Goal: Communication & Community: Answer question/provide support

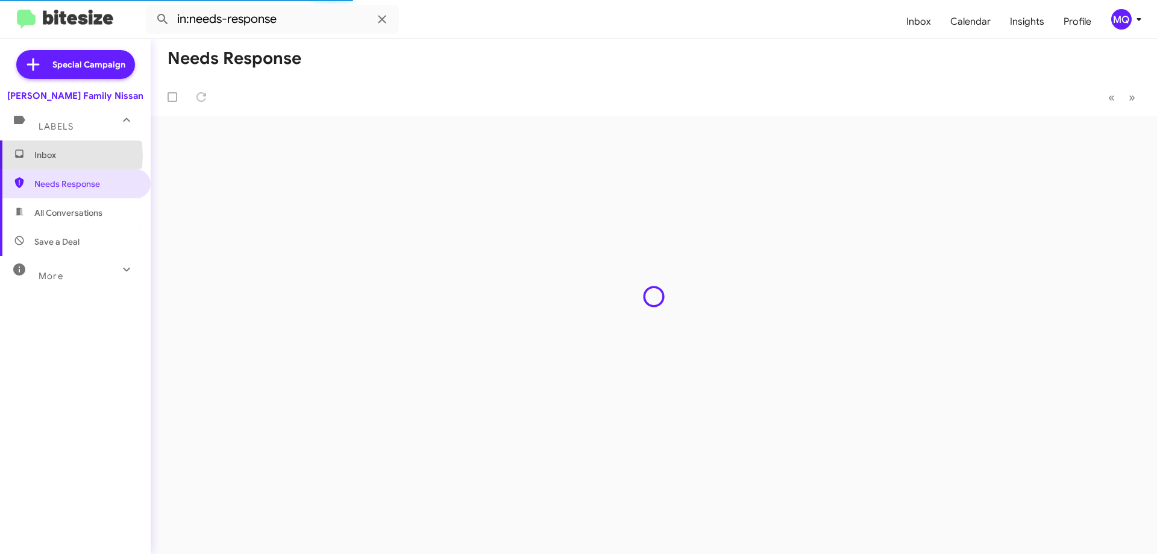
click at [54, 155] on span "Inbox" at bounding box center [85, 155] width 102 height 12
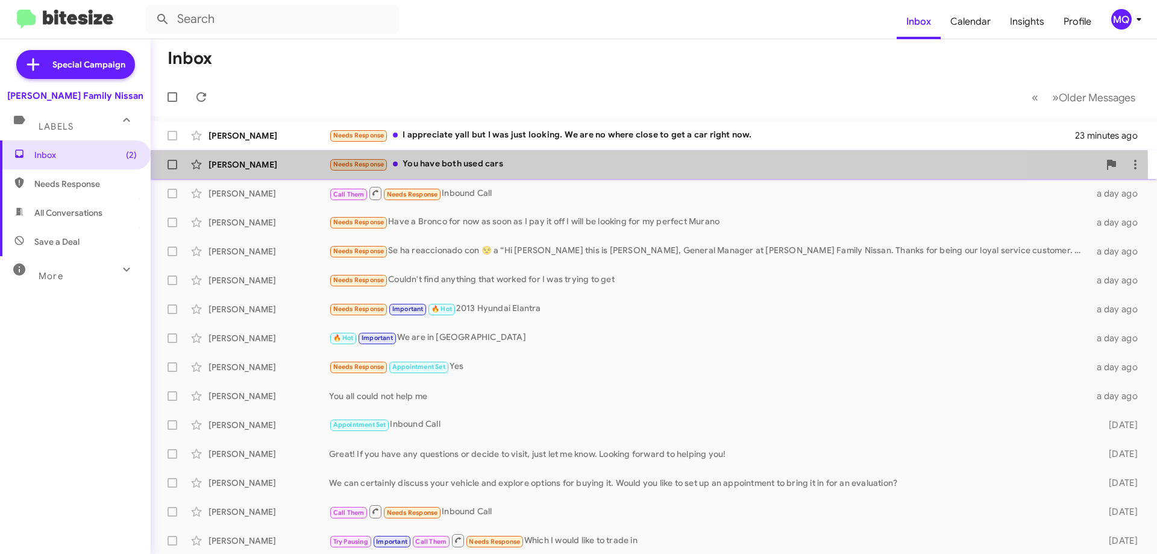
click at [475, 168] on div "Needs Response You have both used cars" at bounding box center [714, 164] width 770 height 14
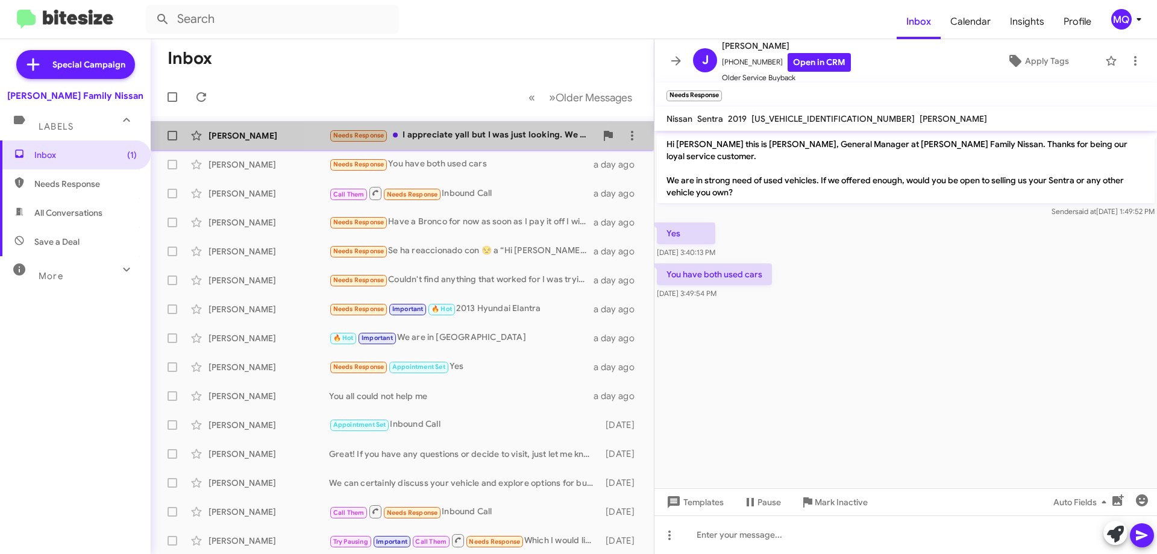
click at [470, 130] on div "Needs Response I appreciate yall but I was just looking. We are no where close …" at bounding box center [462, 135] width 267 height 14
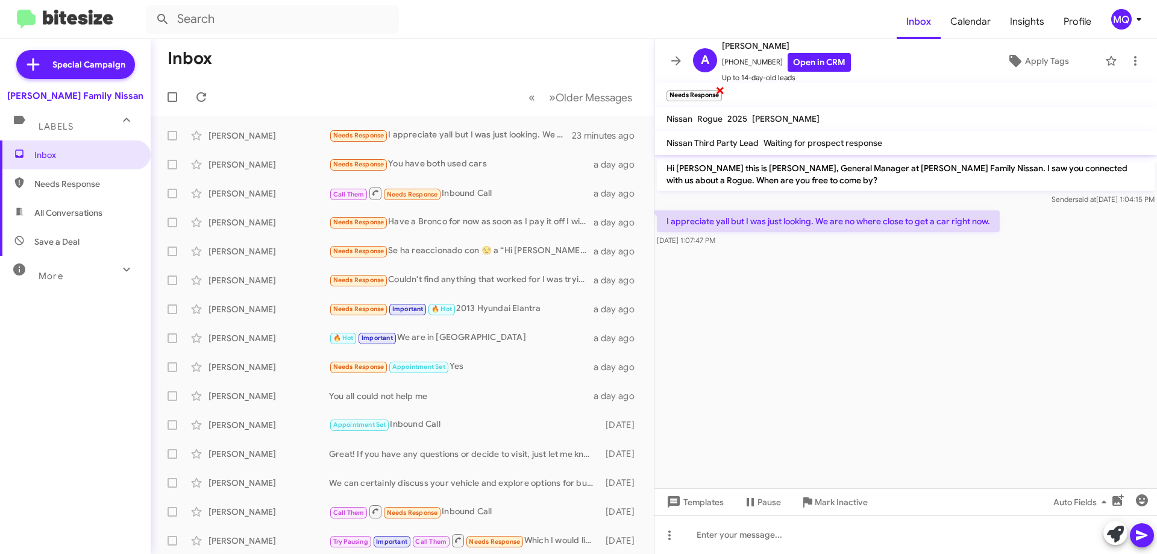
click at [720, 90] on span "×" at bounding box center [720, 90] width 10 height 14
click at [812, 62] on link "Open in CRM" at bounding box center [819, 62] width 63 height 19
click at [759, 503] on span "Pause" at bounding box center [770, 502] width 24 height 22
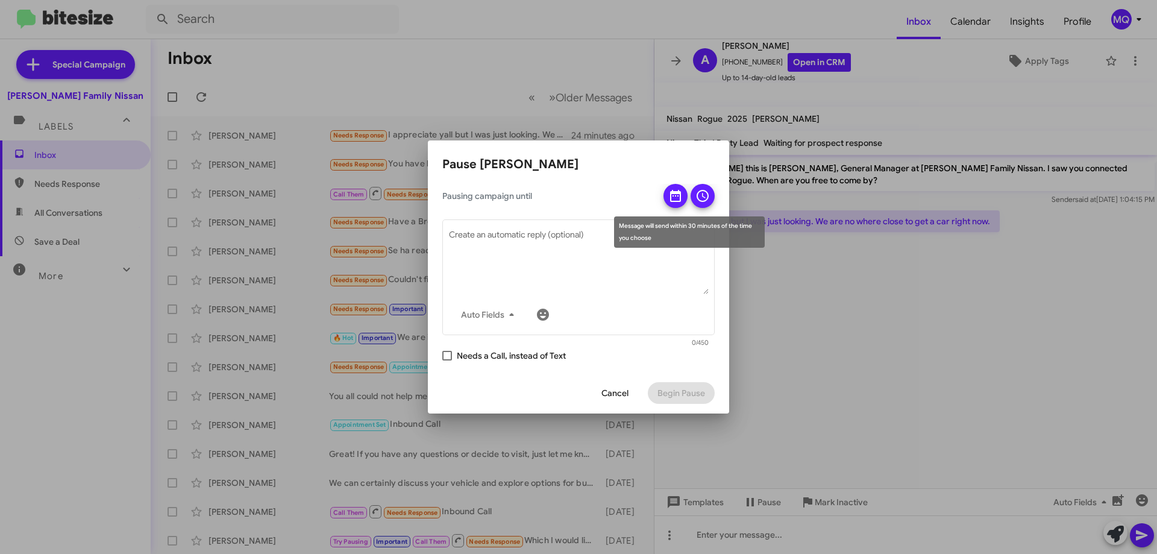
click at [679, 195] on icon at bounding box center [675, 196] width 14 height 14
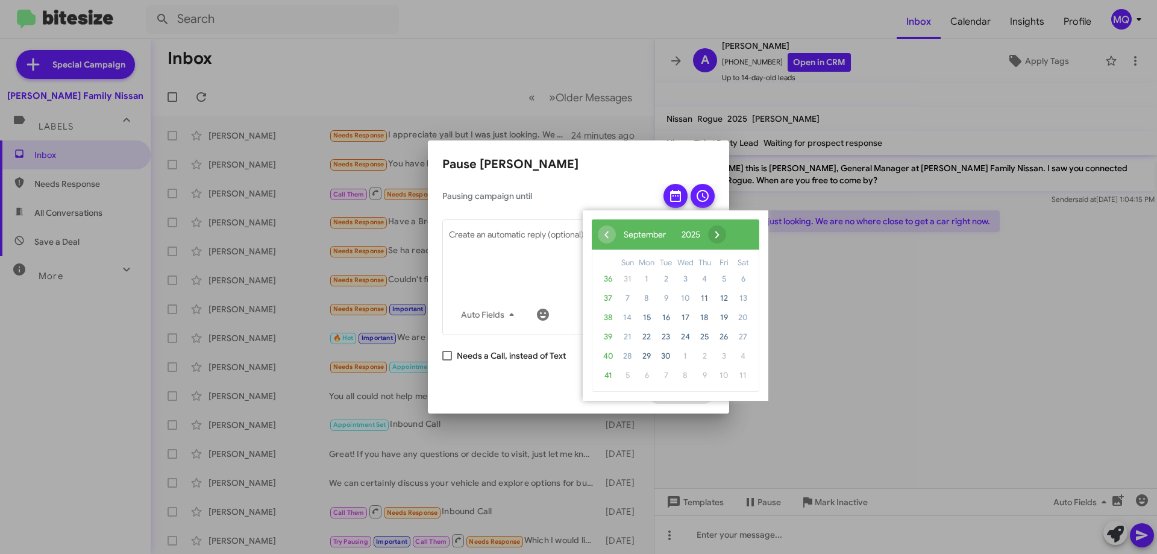
click at [726, 231] on span "›" at bounding box center [717, 234] width 18 height 18
click at [717, 233] on span "›" at bounding box center [708, 234] width 18 height 18
click at [729, 316] on span "14" at bounding box center [723, 317] width 19 height 19
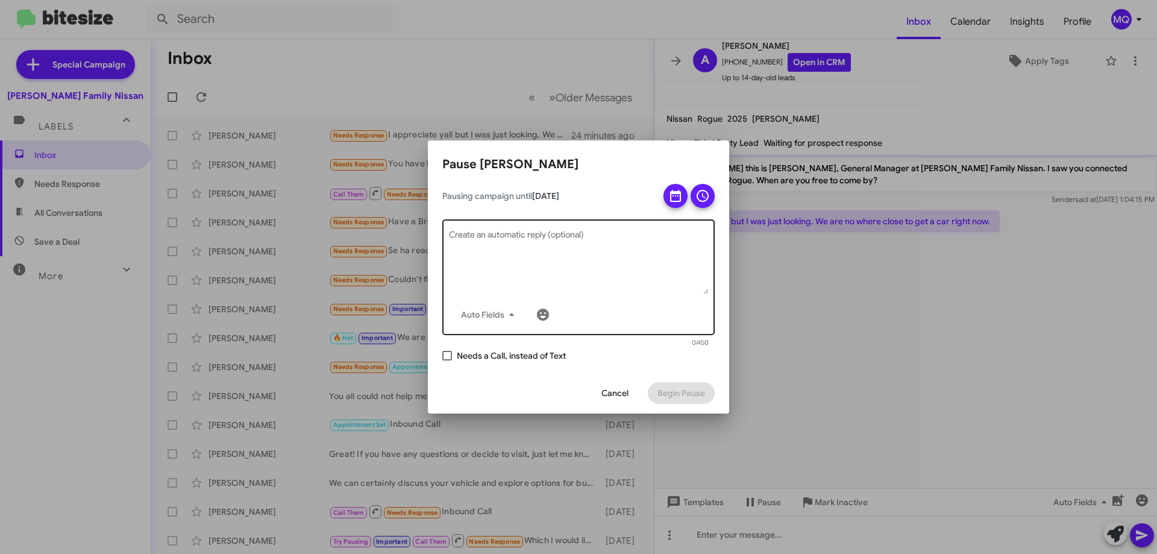
click at [513, 236] on textarea "Create an automatic reply (optional)" at bounding box center [579, 262] width 260 height 63
click at [497, 313] on span "Auto Fields" at bounding box center [490, 315] width 58 height 22
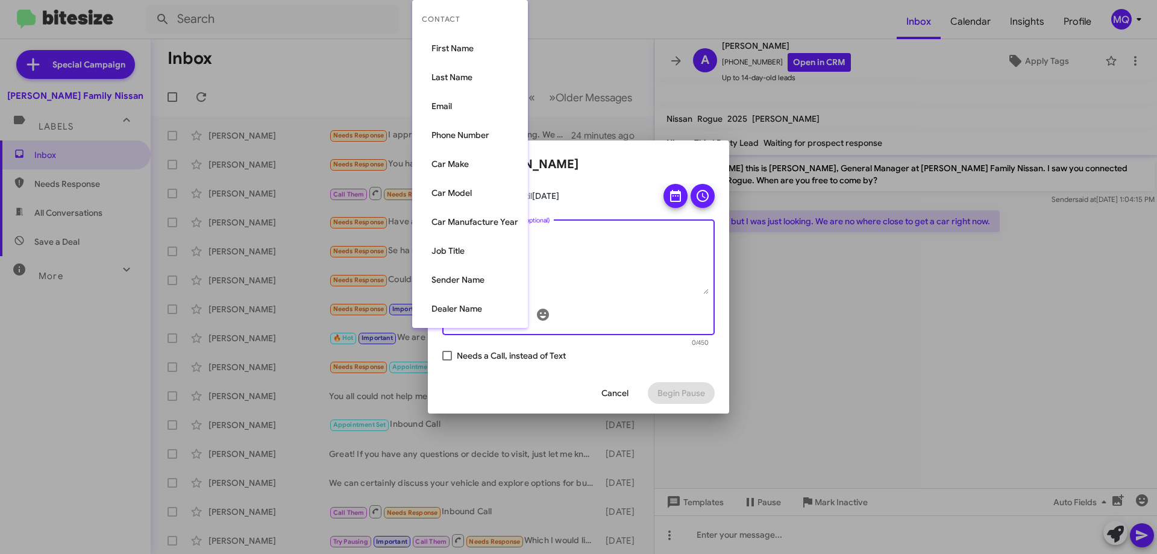
click at [664, 267] on div at bounding box center [578, 277] width 1157 height 554
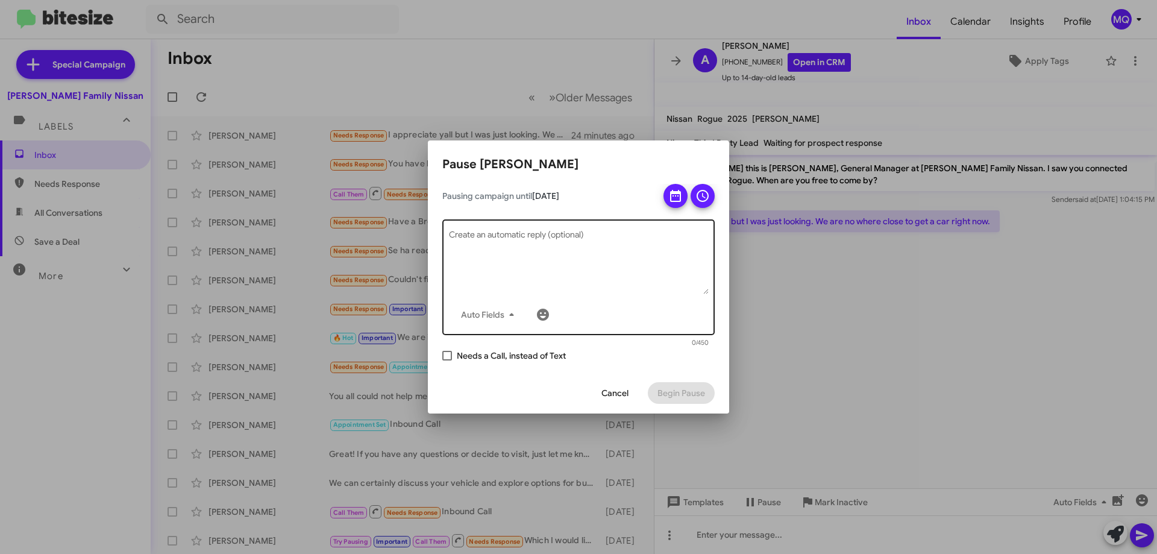
click at [486, 245] on textarea "Create an automatic reply (optional)" at bounding box center [579, 262] width 260 height 63
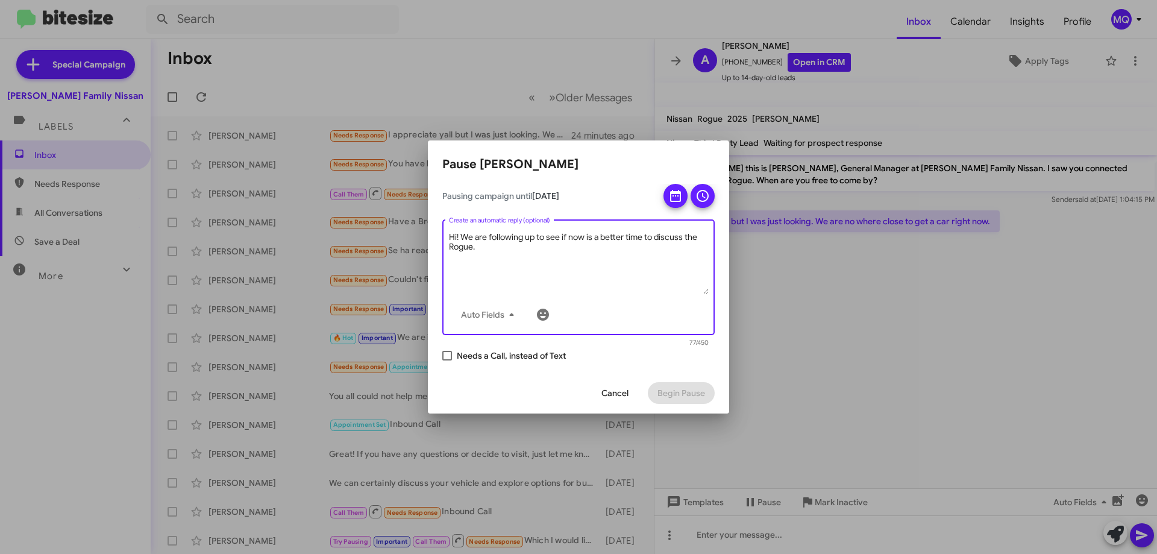
click at [668, 289] on textarea "Hi! We are following up to see if now is a better time to discuss the Rogue." at bounding box center [579, 262] width 260 height 63
type textarea "Hi! We are following up to see if now is a better time to discuss the Rogue."
click at [557, 377] on div "Cancel Begin Pause" at bounding box center [578, 392] width 272 height 41
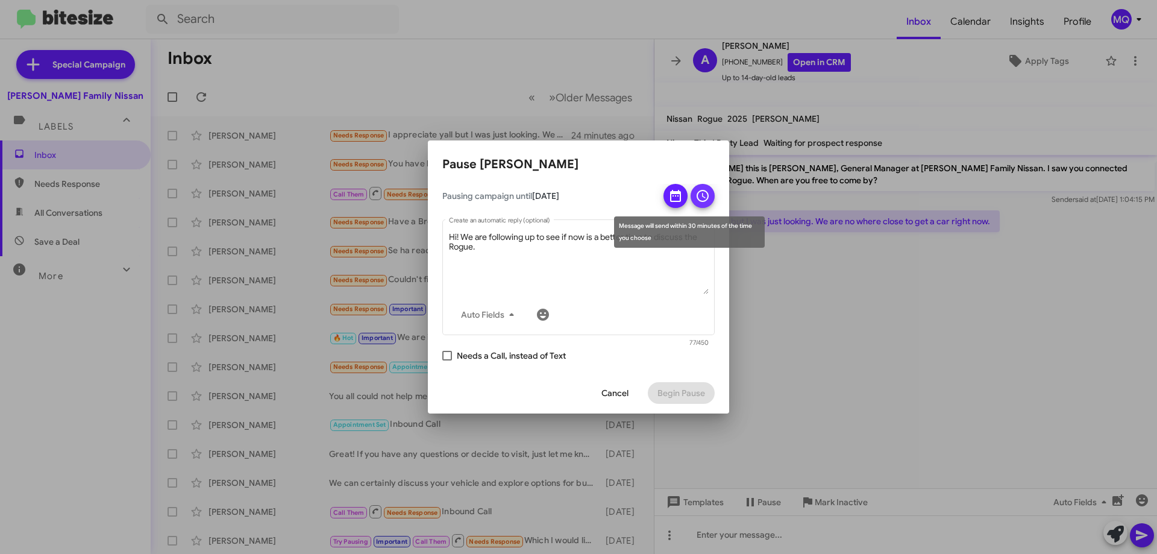
click at [702, 198] on icon at bounding box center [703, 196] width 14 height 14
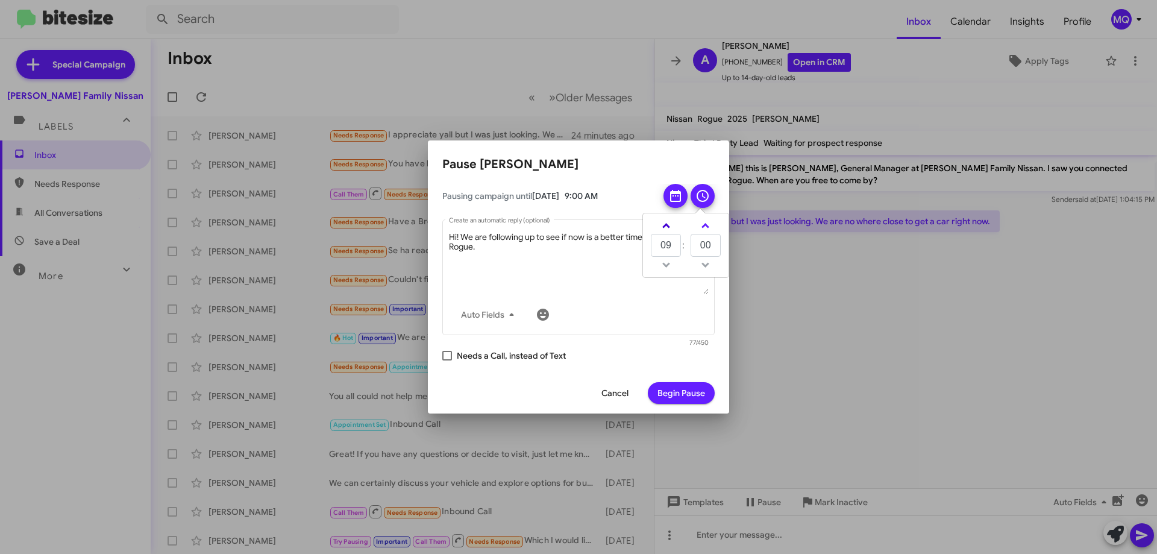
click at [668, 229] on span at bounding box center [666, 227] width 8 height 8
type input "10"
click at [685, 397] on span "Begin Pause" at bounding box center [682, 393] width 48 height 22
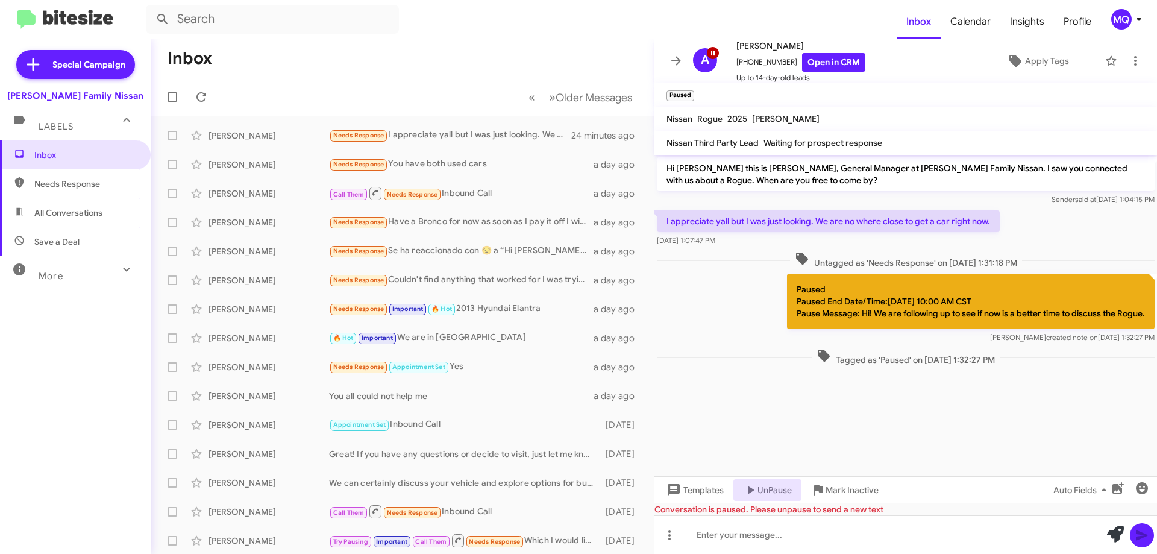
click at [68, 209] on span "All Conversations" at bounding box center [68, 213] width 68 height 12
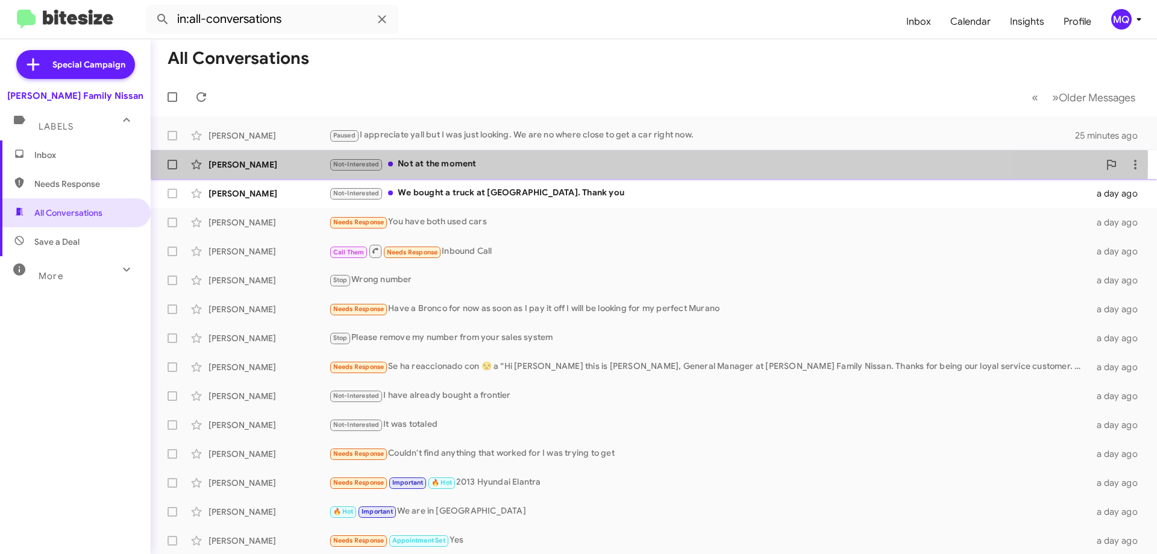
click at [468, 163] on div "Not-Interested Not at the moment" at bounding box center [714, 164] width 770 height 14
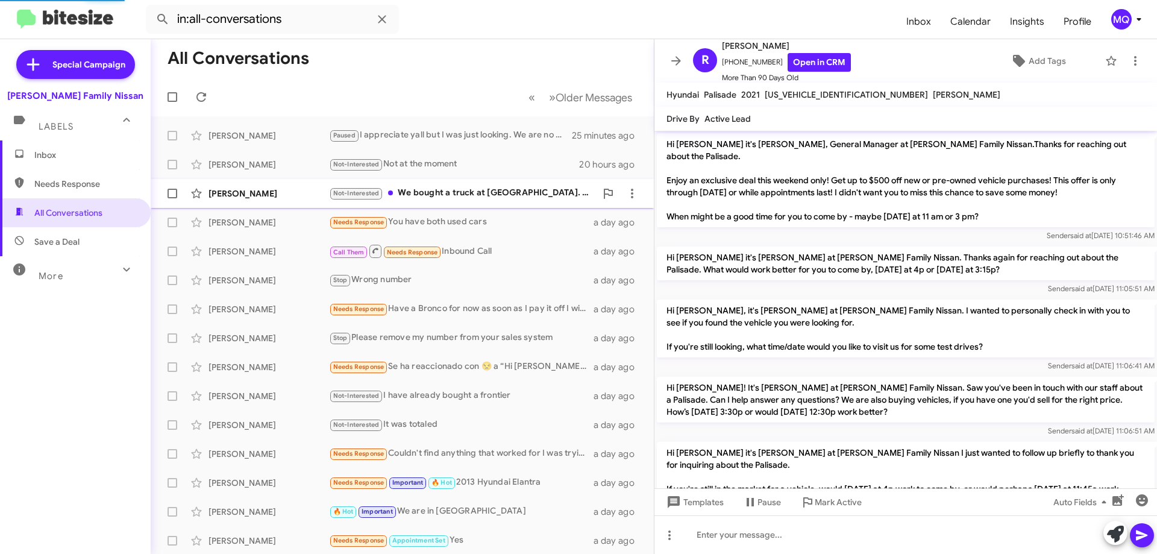
scroll to position [766, 0]
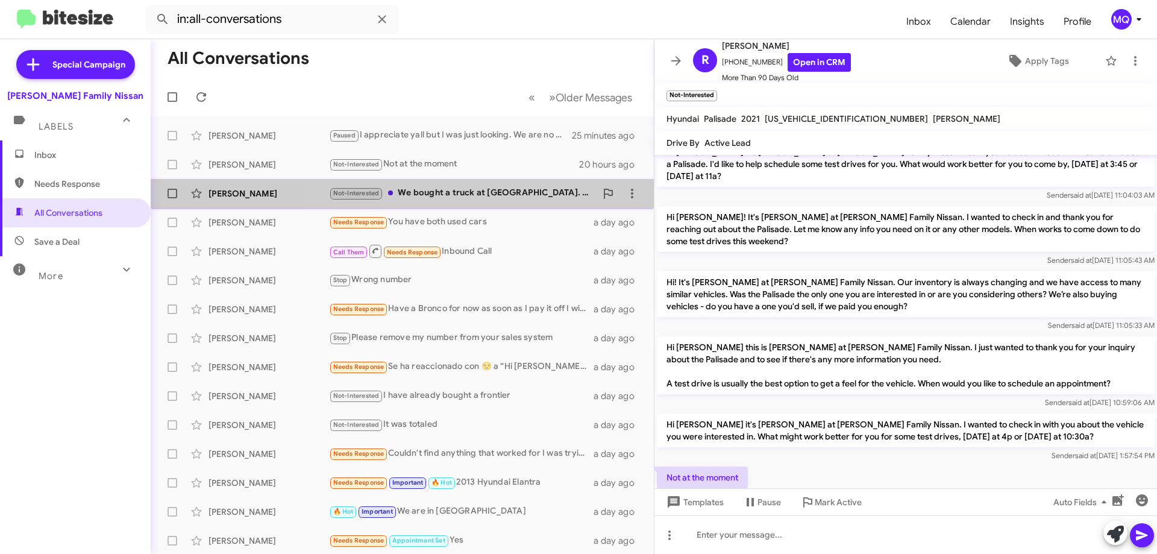
click at [477, 190] on div "Not-Interested We bought a truck at [GEOGRAPHIC_DATA]. Thank you" at bounding box center [462, 193] width 267 height 14
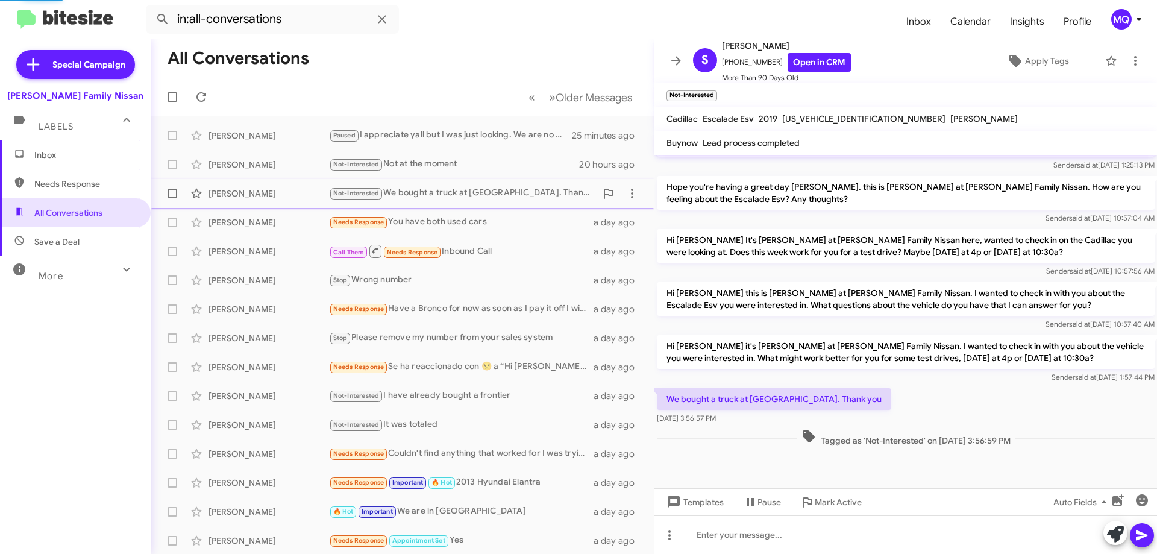
scroll to position [461, 0]
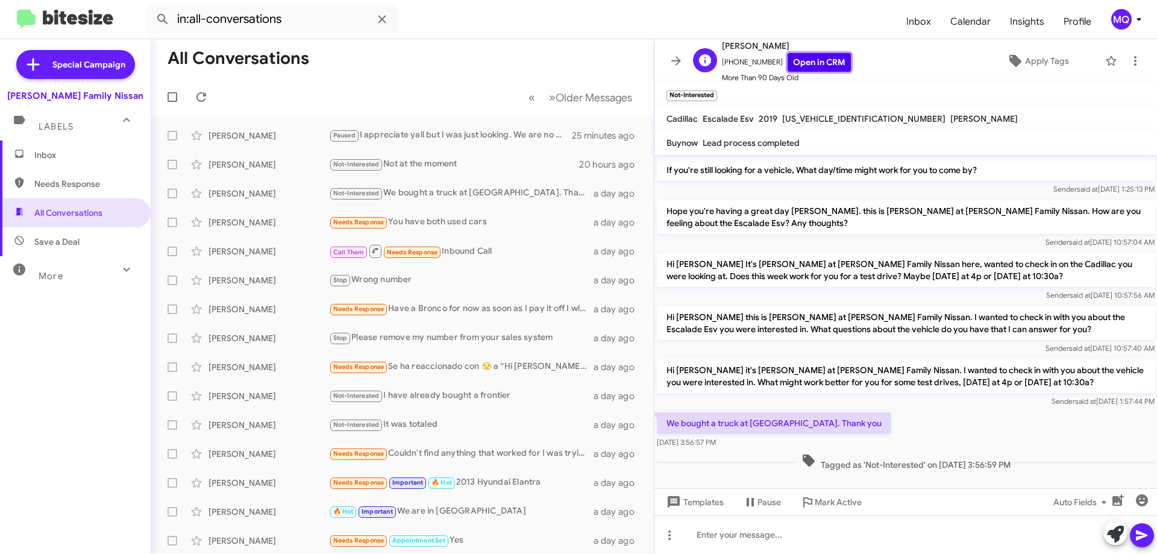
click at [813, 68] on link "Open in CRM" at bounding box center [819, 62] width 63 height 19
click at [59, 239] on span "Save a Deal" at bounding box center [56, 242] width 45 height 12
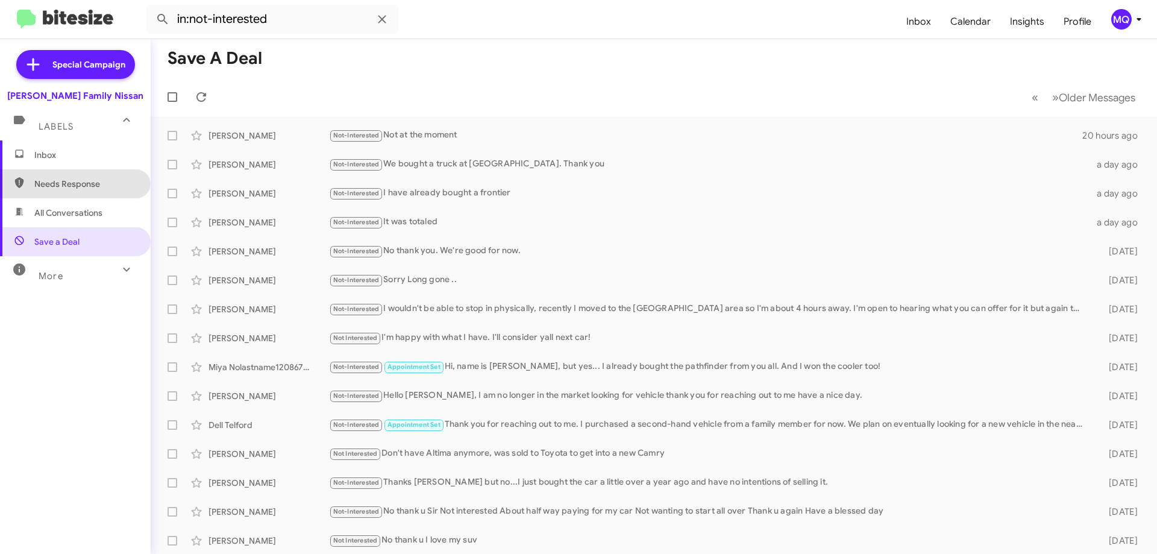
click at [76, 183] on span "Needs Response" at bounding box center [85, 184] width 102 height 12
type input "in:needs-response"
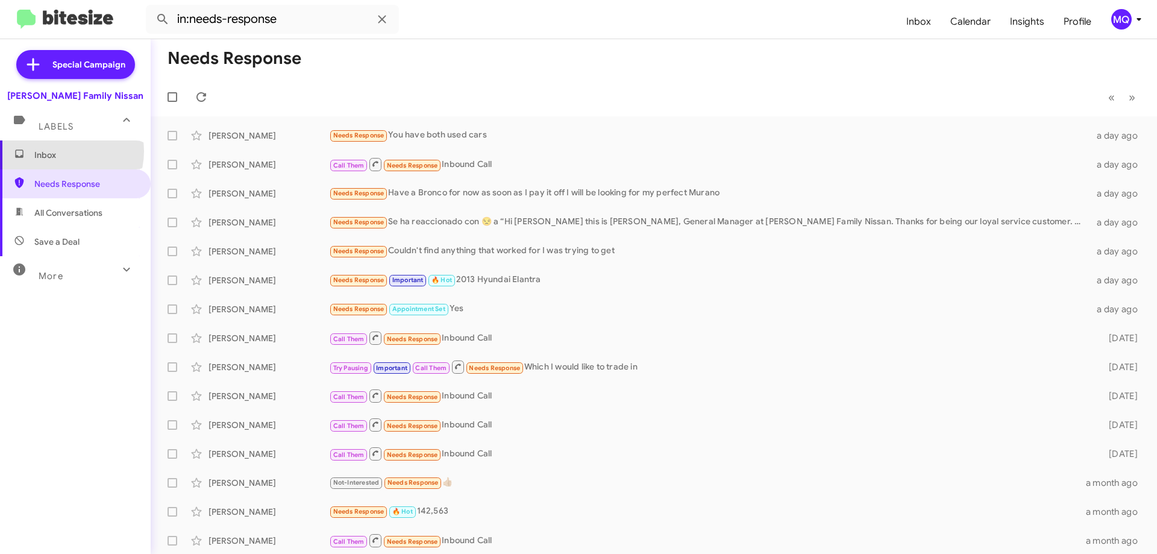
click at [66, 151] on span "Inbox" at bounding box center [85, 155] width 102 height 12
